Goal: Transaction & Acquisition: Purchase product/service

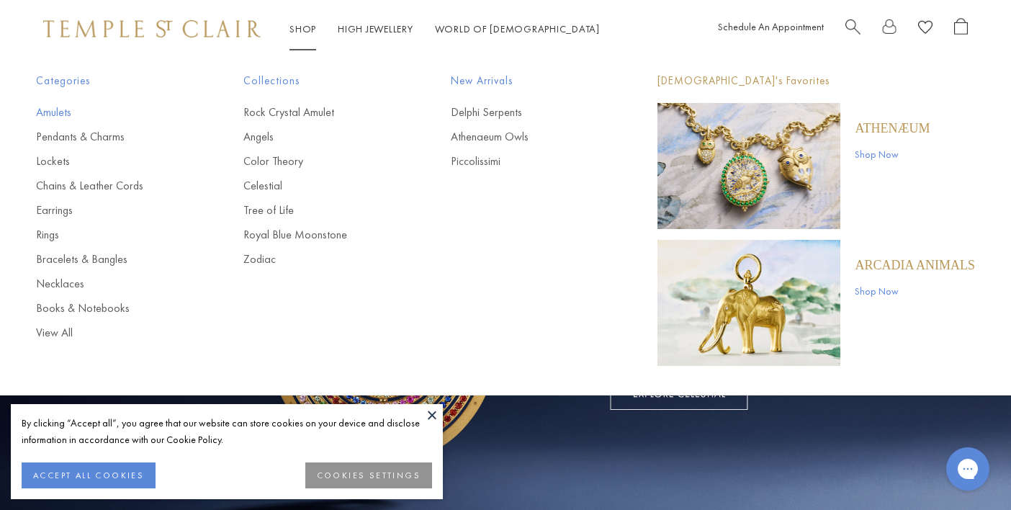
click at [54, 112] on link "Amulets" at bounding box center [111, 112] width 150 height 16
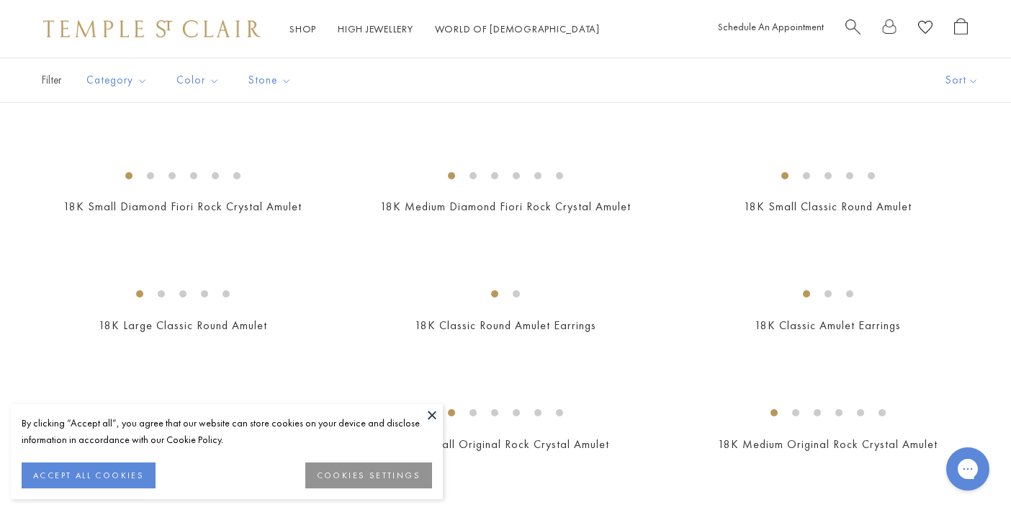
scroll to position [747, 0]
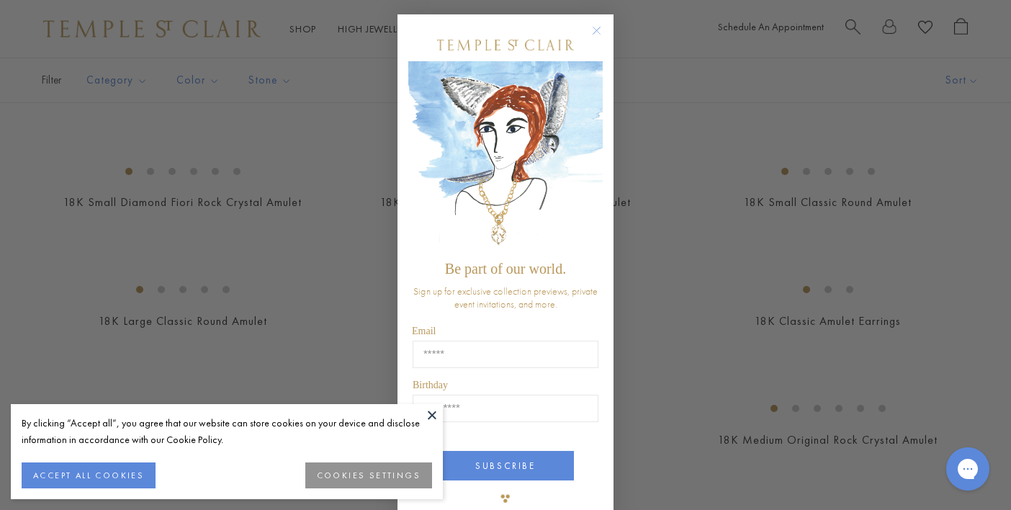
click at [597, 30] on icon "Close dialog" at bounding box center [597, 30] width 7 height 7
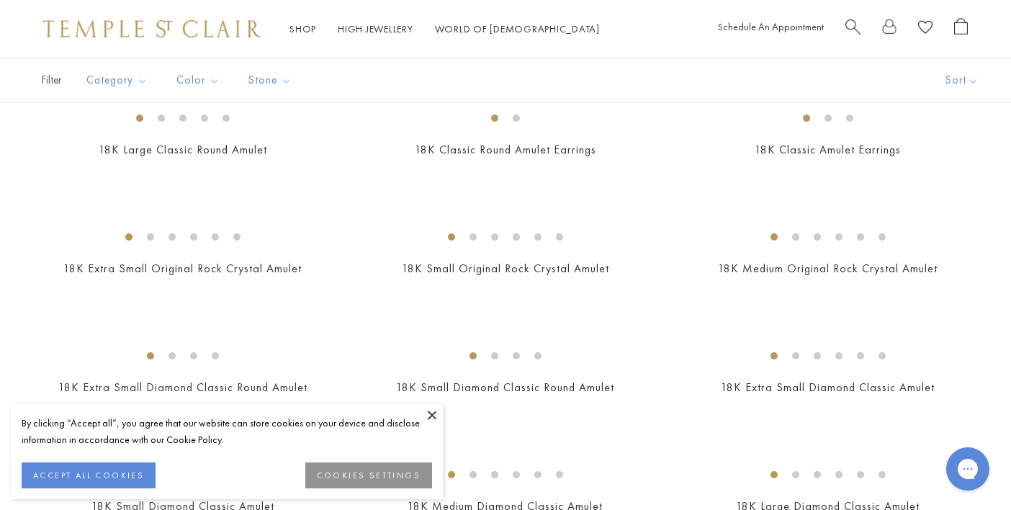
scroll to position [837, 0]
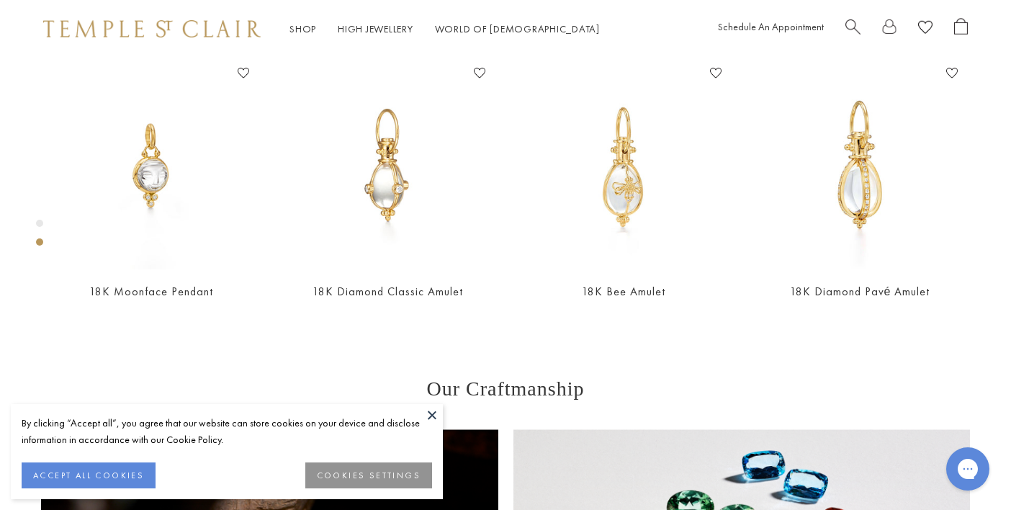
scroll to position [609, 0]
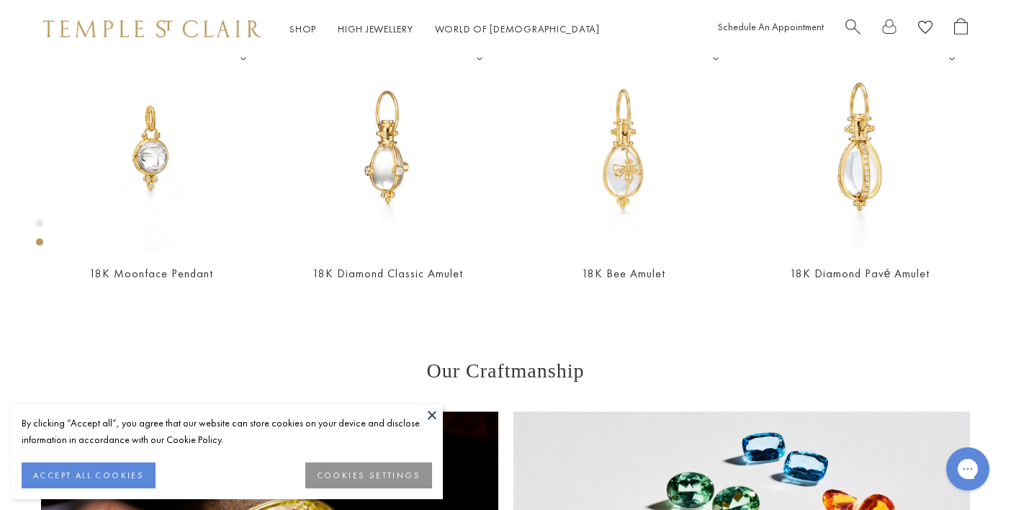
click at [429, 416] on button at bounding box center [432, 415] width 22 height 22
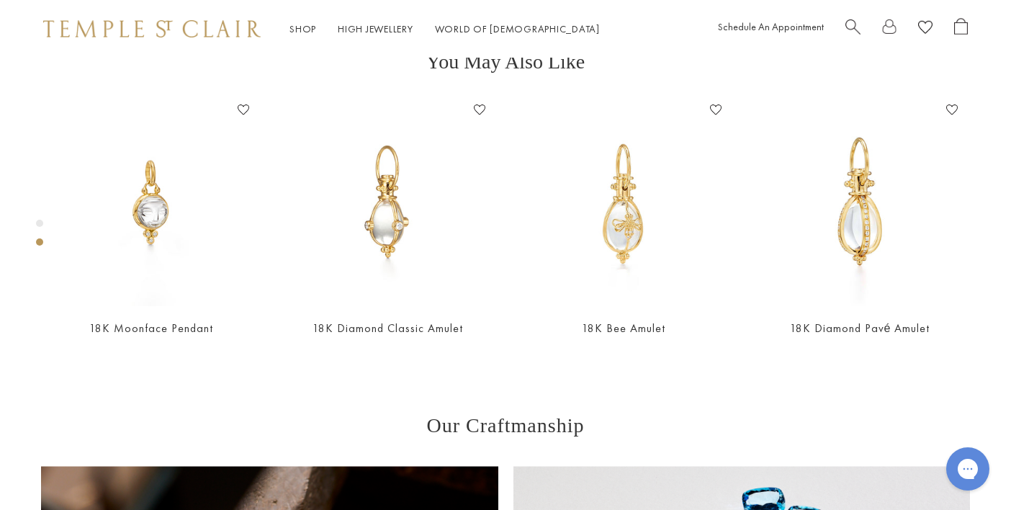
scroll to position [540, 0]
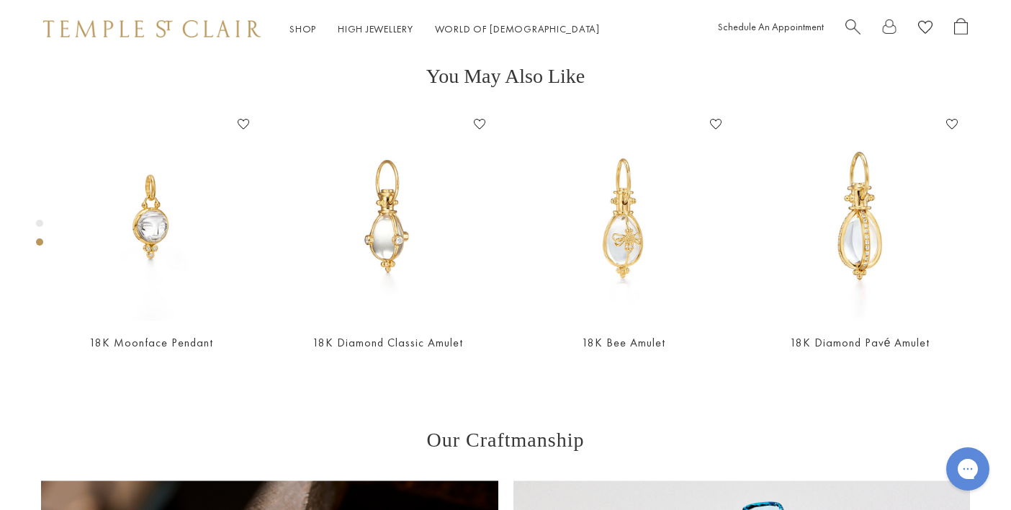
click at [36, 222] on div "Product gallery navigation" at bounding box center [39, 223] width 7 height 7
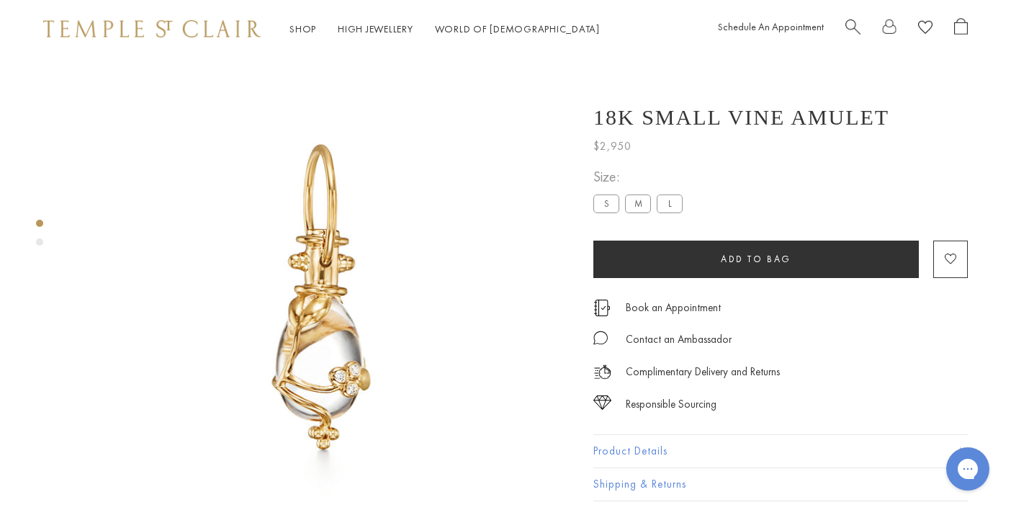
scroll to position [0, 0]
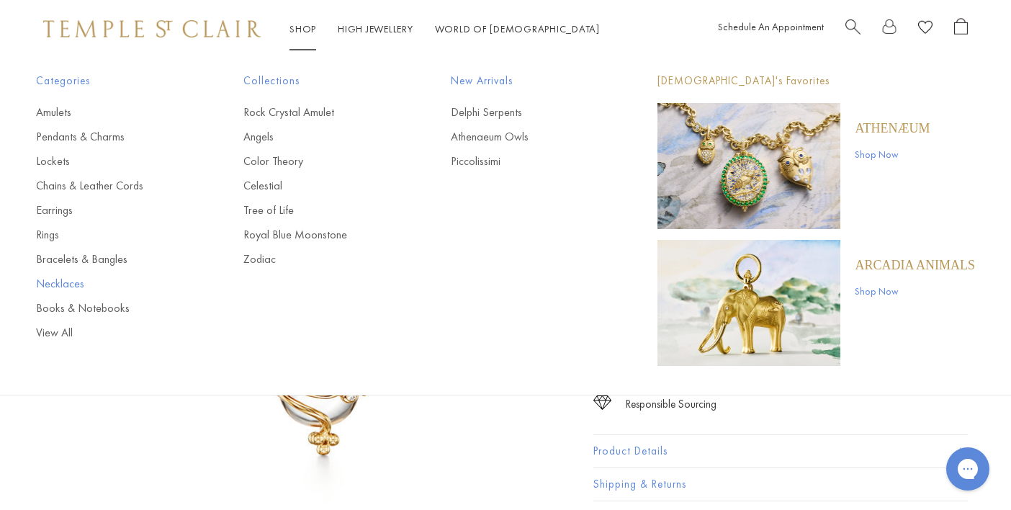
click at [68, 284] on link "Necklaces" at bounding box center [111, 284] width 150 height 16
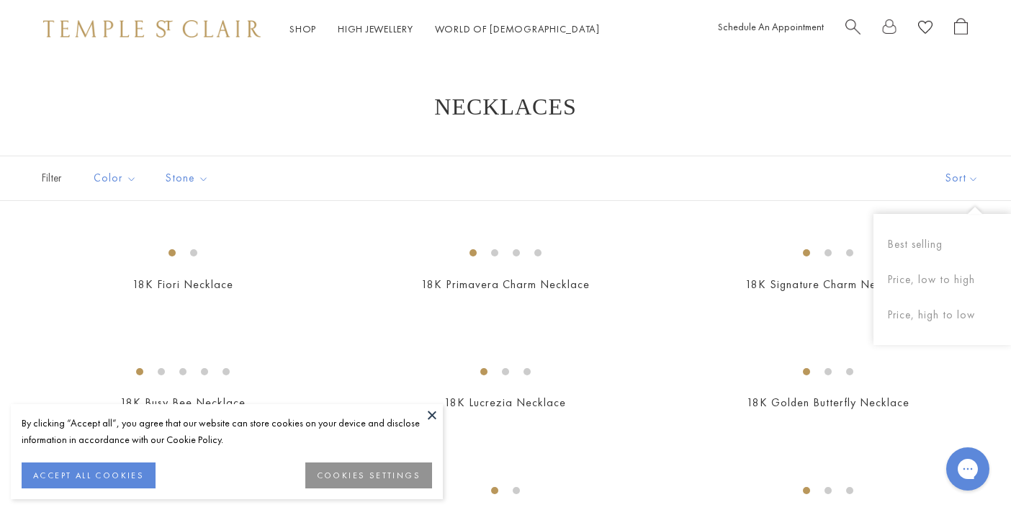
click at [965, 180] on button "Sort" at bounding box center [962, 178] width 98 height 44
click at [934, 281] on button "Price, low to high" at bounding box center [943, 279] width 138 height 35
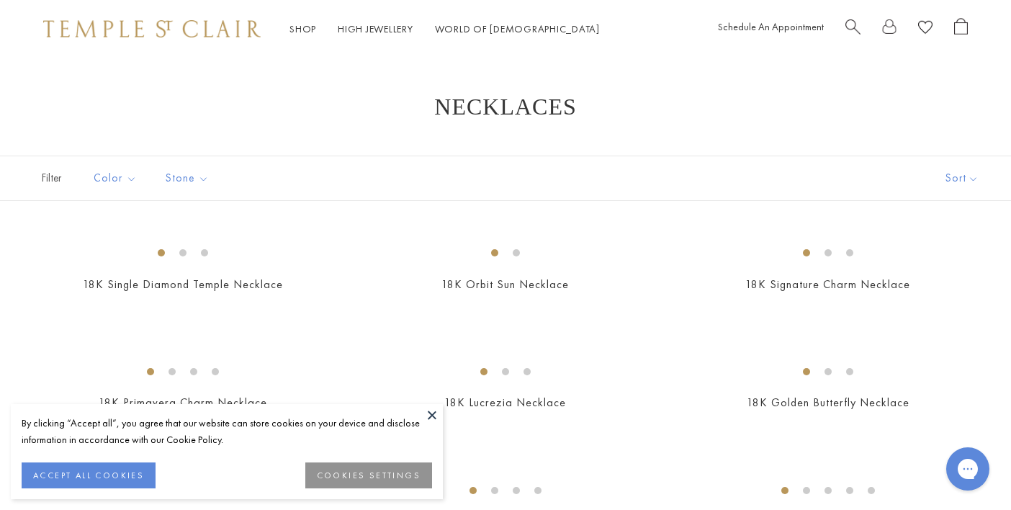
click at [169, 43] on div "Shop Shop Categories Amulets Pendants & Charms Lockets Chains & Leather Cords E…" at bounding box center [505, 29] width 1011 height 58
click at [196, 22] on img at bounding box center [152, 28] width 218 height 17
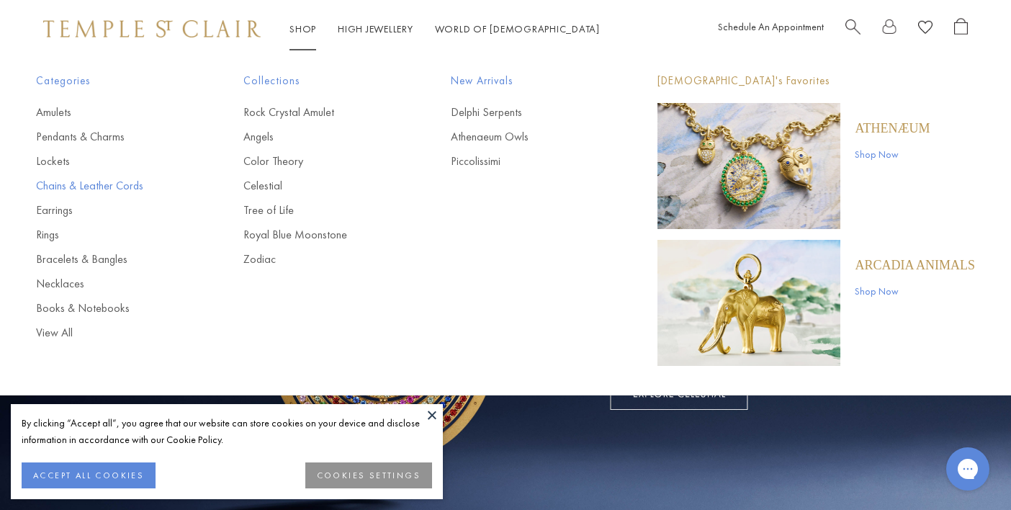
click at [92, 185] on link "Chains & Leather Cords" at bounding box center [111, 186] width 150 height 16
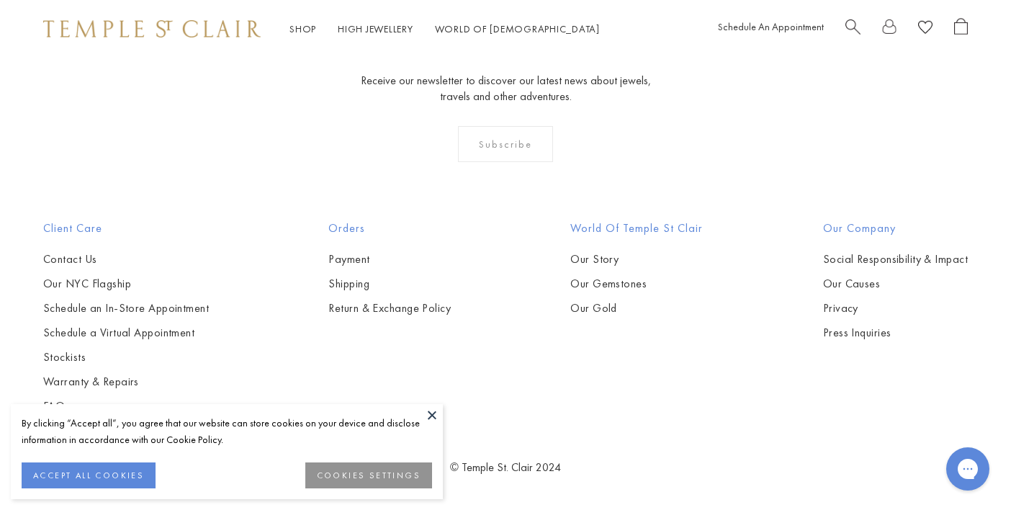
scroll to position [1797, 0]
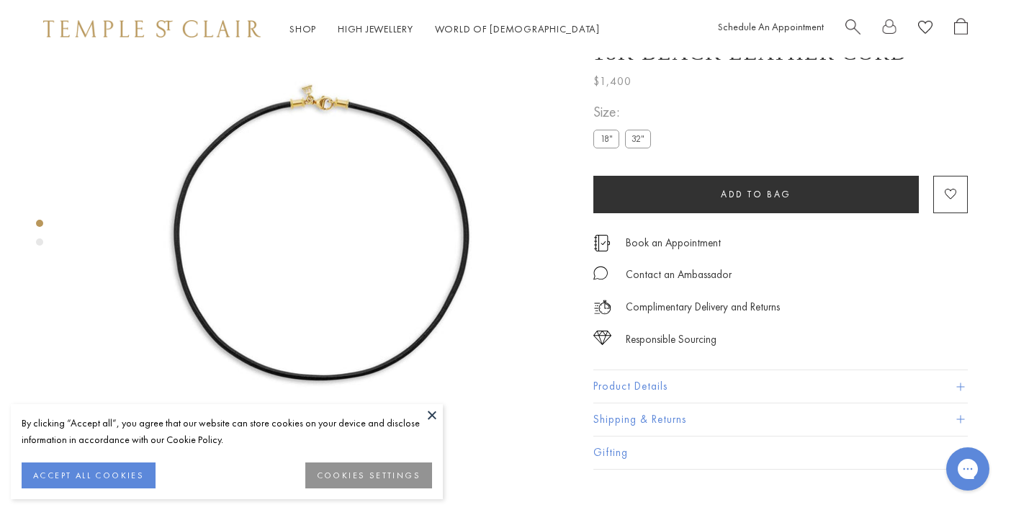
scroll to position [89, 0]
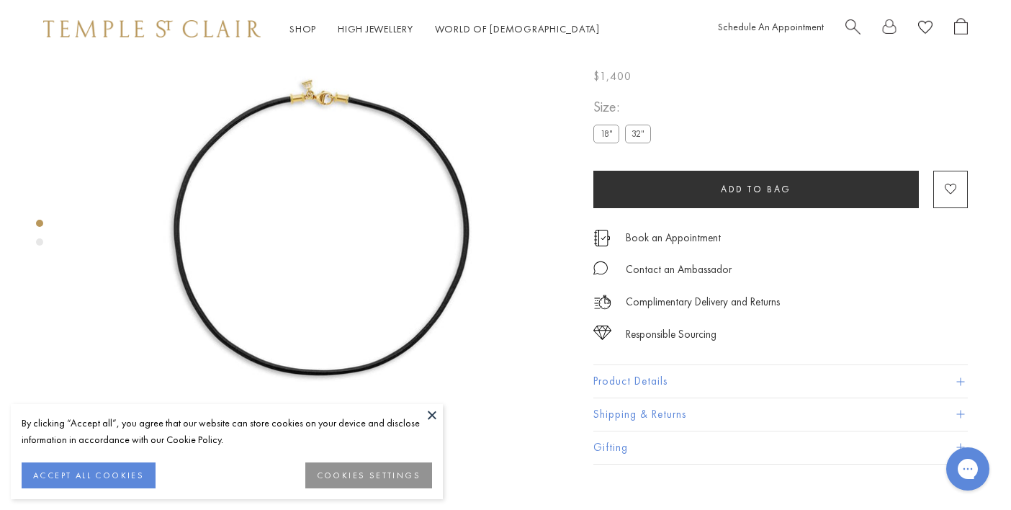
click at [600, 143] on label "18"" at bounding box center [607, 134] width 26 height 18
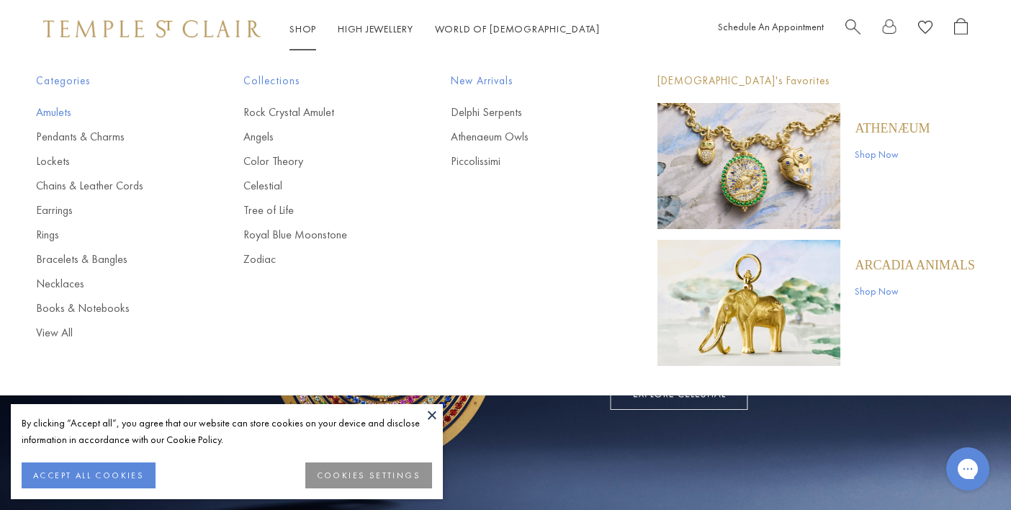
click at [62, 112] on link "Amulets" at bounding box center [111, 112] width 150 height 16
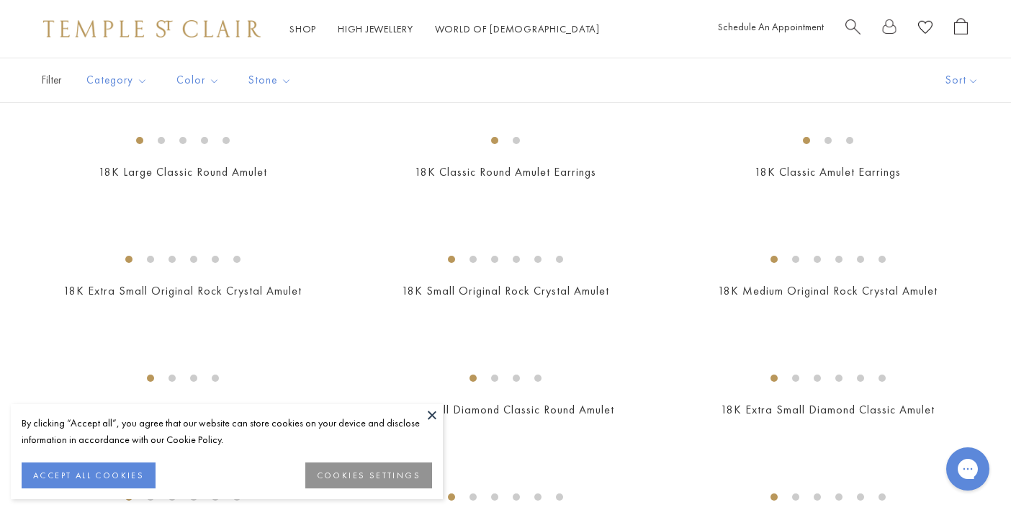
scroll to position [892, 0]
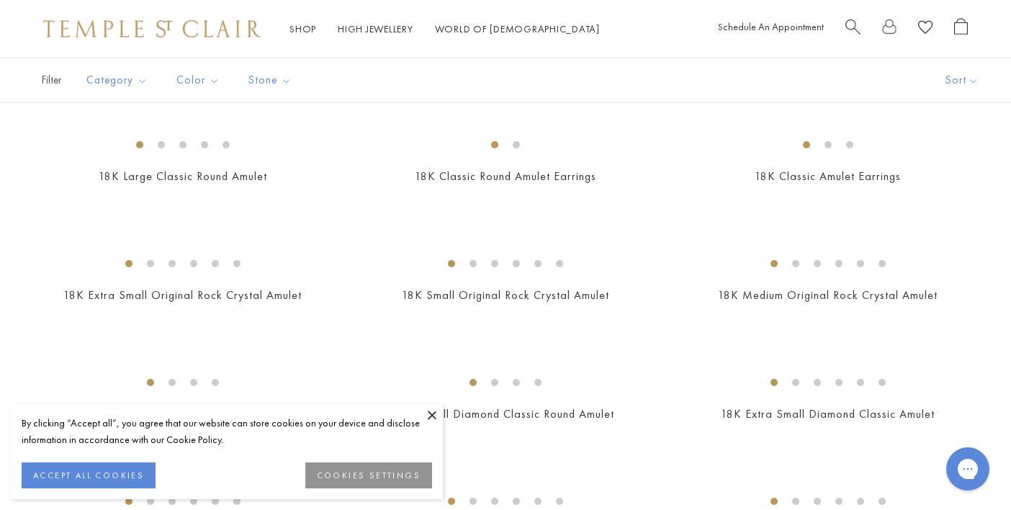
click at [0, 0] on img at bounding box center [0, 0] width 0 height 0
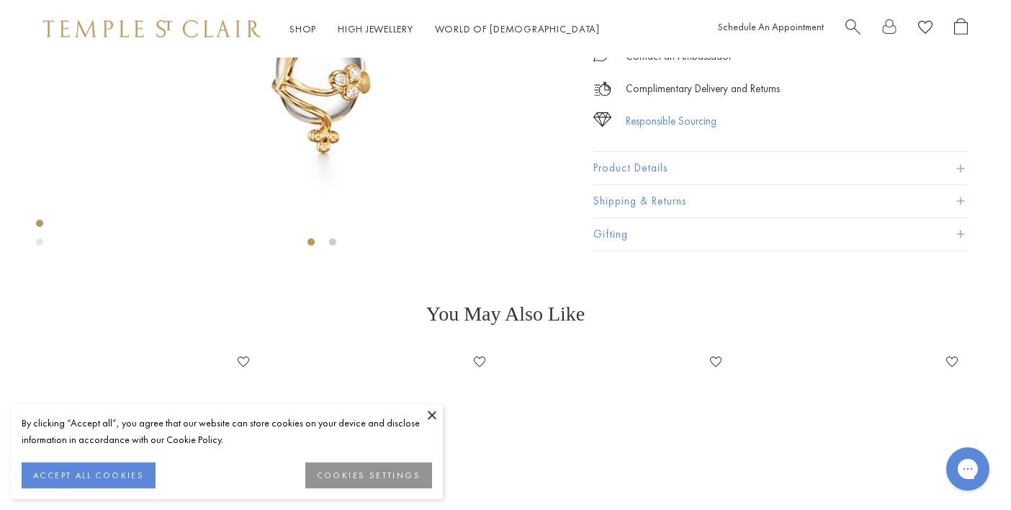
scroll to position [336, 0]
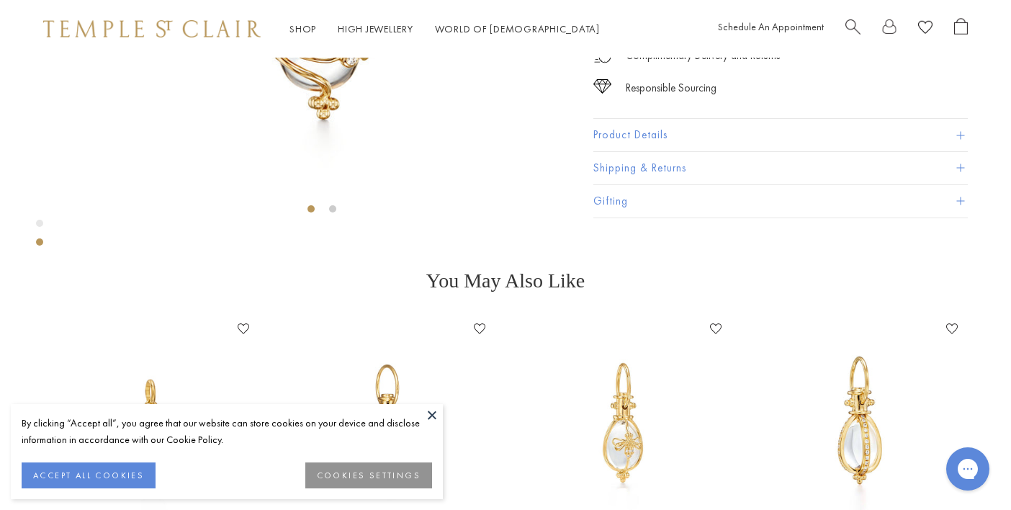
click at [662, 152] on button "Product Details" at bounding box center [781, 136] width 375 height 32
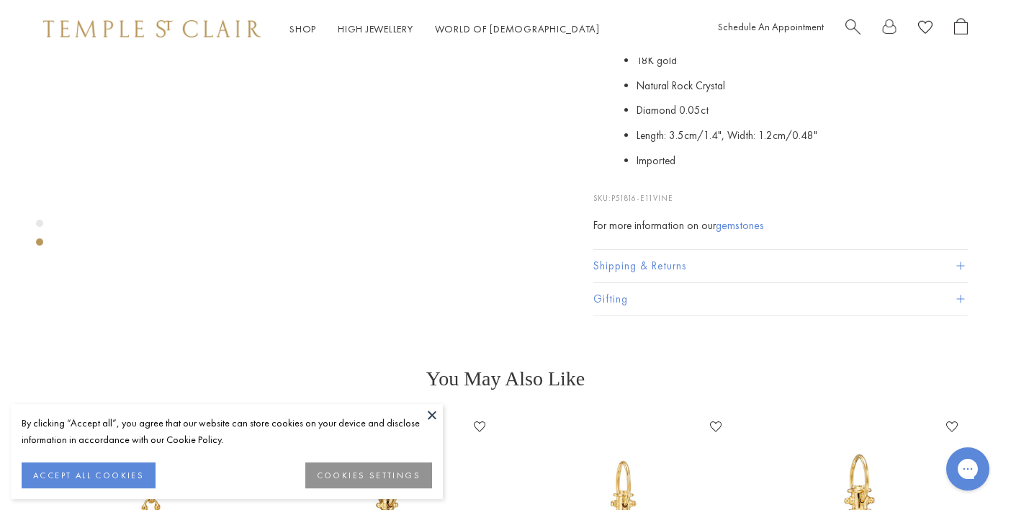
scroll to position [565, 0]
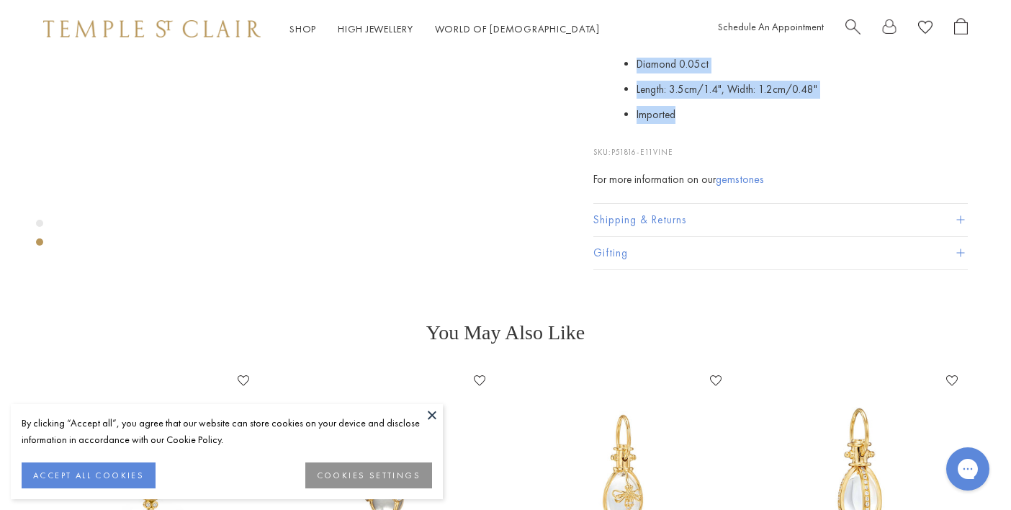
drag, startPoint x: 594, startPoint y: 104, endPoint x: 733, endPoint y: 332, distance: 266.7
click at [733, 189] on div "The 18K Vine Amulet is part of the Tree of Life collection and was inspired by …" at bounding box center [781, 32] width 375 height 314
copy div "The 18K Vine Amulet is part of the Tree of Life collection and was inspired by …"
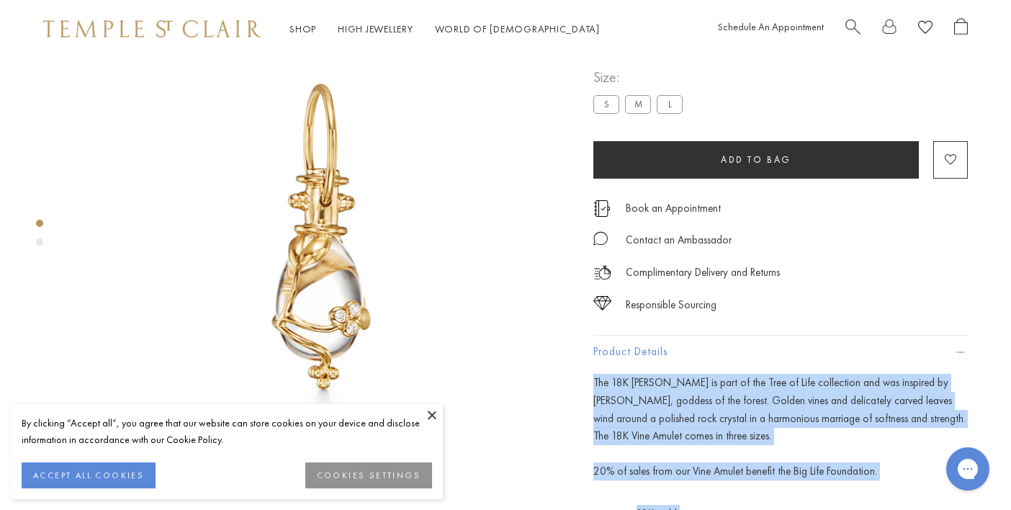
scroll to position [36, 0]
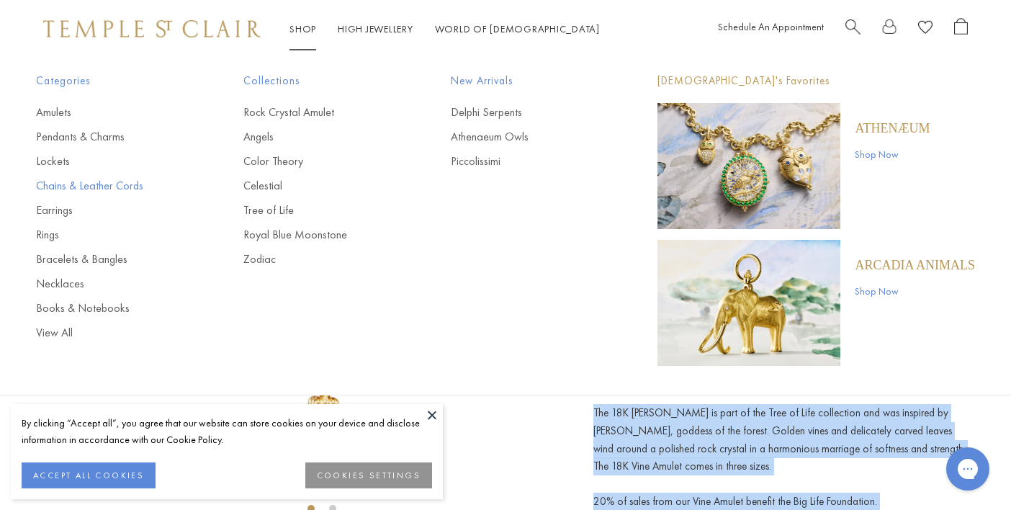
click at [122, 182] on link "Chains & Leather Cords" at bounding box center [111, 186] width 150 height 16
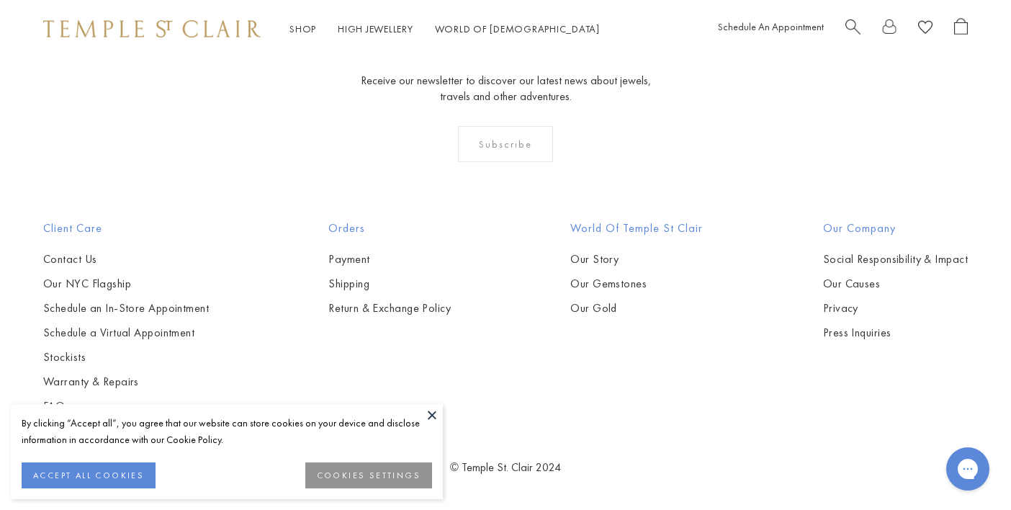
scroll to position [1835, 0]
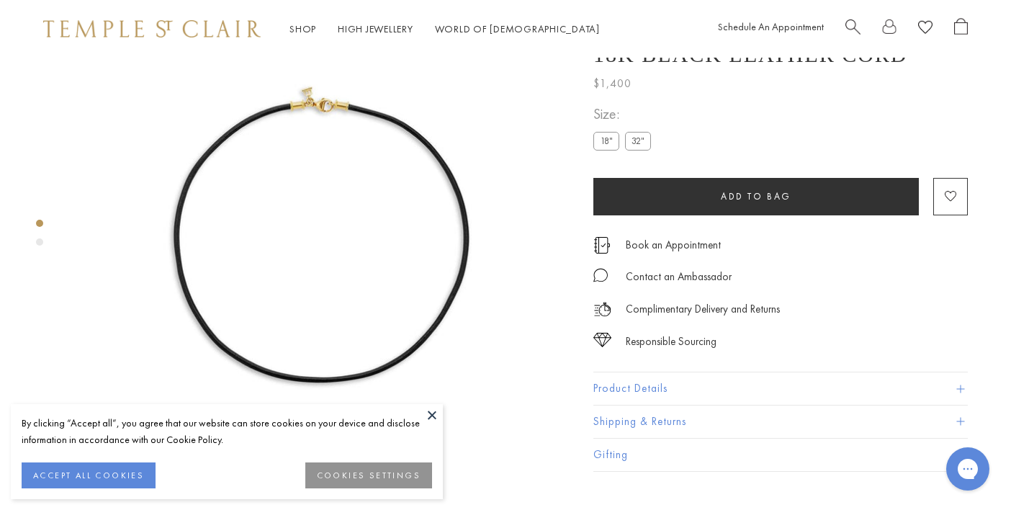
scroll to position [94, 0]
